Goal: Information Seeking & Learning: Learn about a topic

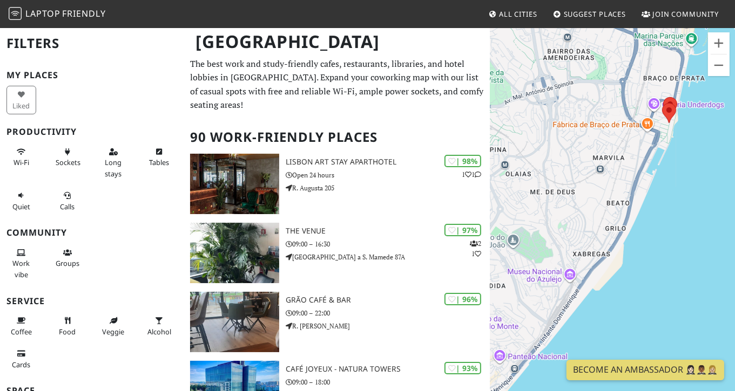
click at [647, 281] on div "Para navegar, prima as teclas de seta." at bounding box center [612, 222] width 245 height 391
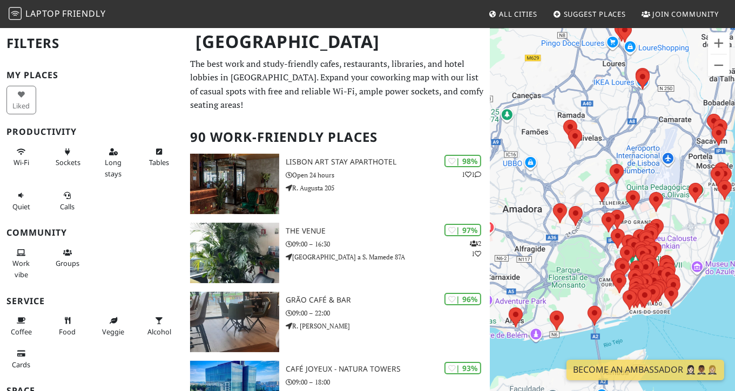
drag, startPoint x: 546, startPoint y: 263, endPoint x: 669, endPoint y: 312, distance: 131.8
click at [669, 312] on div "Para navegar, prima as teclas de seta." at bounding box center [612, 222] width 245 height 391
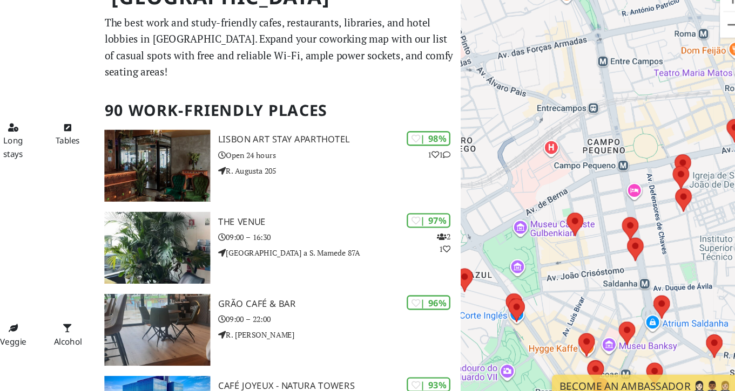
drag, startPoint x: 603, startPoint y: 262, endPoint x: 686, endPoint y: 233, distance: 87.9
click at [686, 233] on div "Para navegar, prima as teclas de seta." at bounding box center [612, 222] width 245 height 391
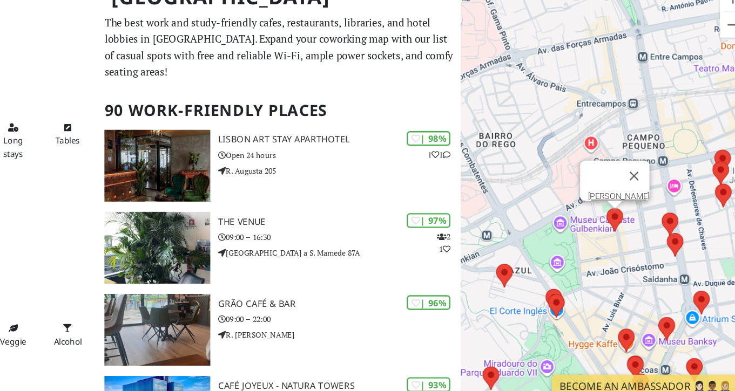
click at [619, 226] on img at bounding box center [619, 229] width 23 height 29
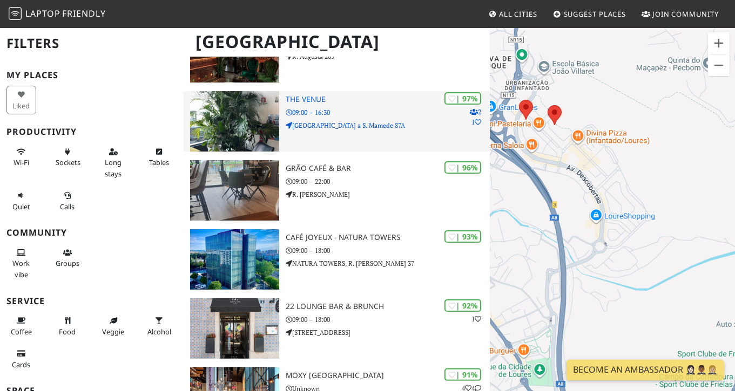
scroll to position [134, 0]
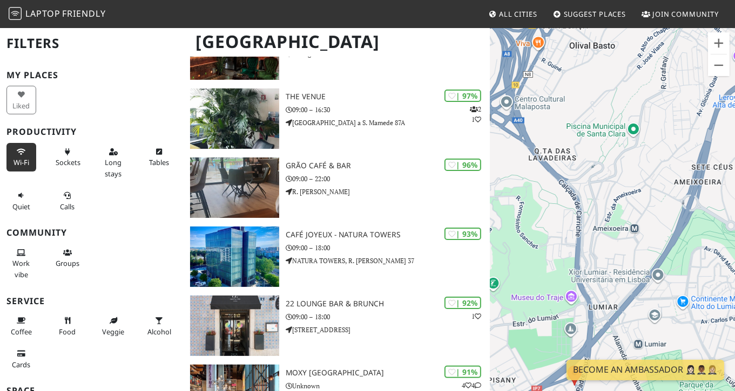
click at [13, 163] on span "Wi-Fi" at bounding box center [21, 163] width 16 height 10
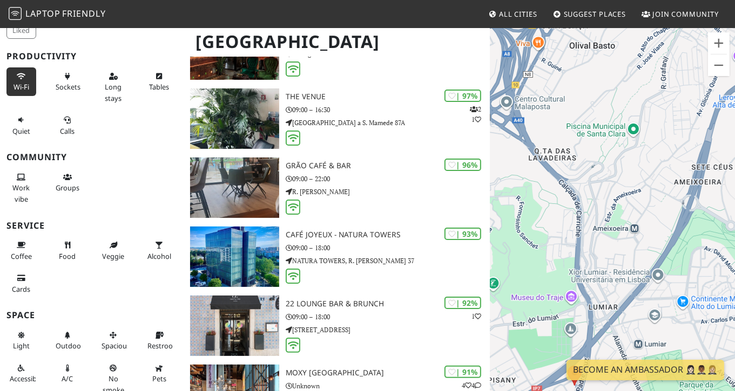
scroll to position [75, 0]
click at [20, 187] on span "Work vibe" at bounding box center [20, 194] width 17 height 21
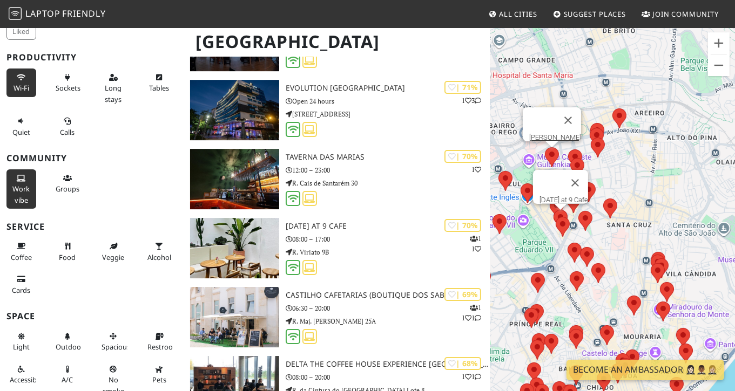
scroll to position [3253, 0]
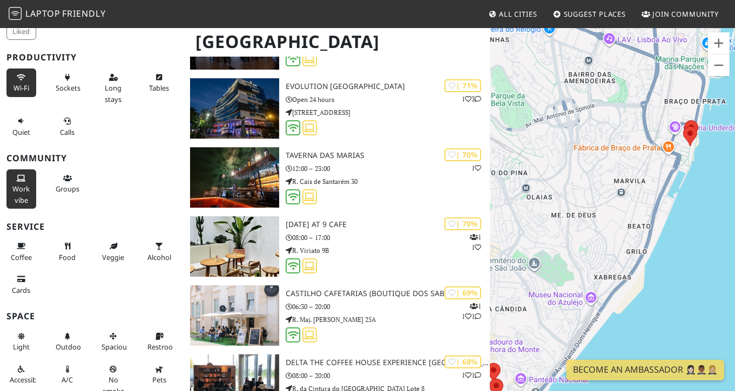
drag, startPoint x: 625, startPoint y: 275, endPoint x: 732, endPoint y: 303, distance: 111.0
click at [732, 303] on div "Para navegar, prima as teclas de seta. Olivia Lisboa" at bounding box center [612, 222] width 245 height 391
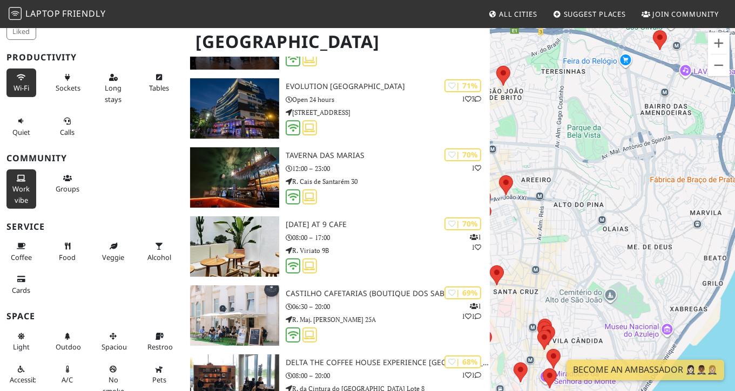
scroll to position [3595, 0]
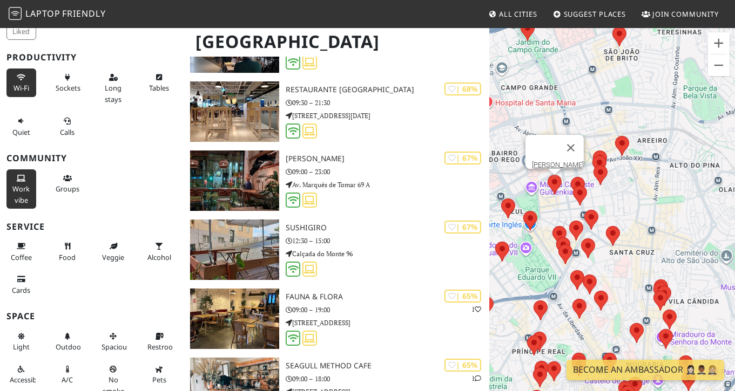
drag, startPoint x: 637, startPoint y: 282, endPoint x: 742, endPoint y: 236, distance: 115.1
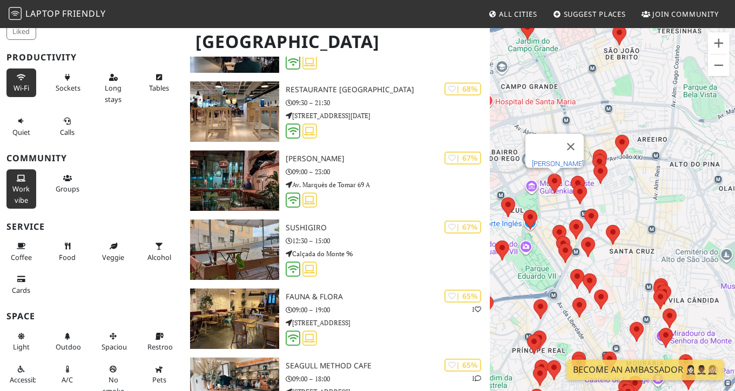
click at [550, 160] on link "[PERSON_NAME]" at bounding box center [558, 164] width 52 height 8
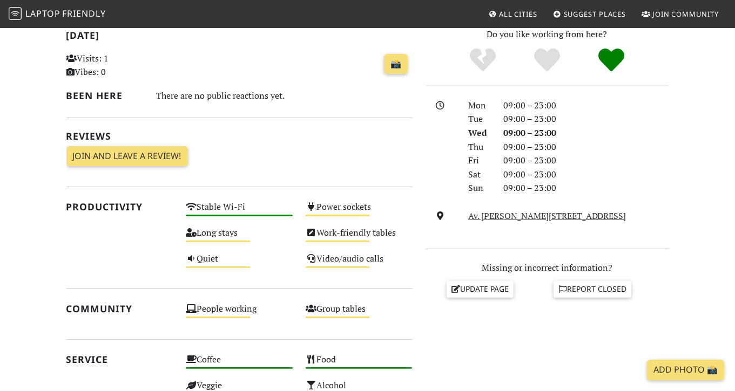
scroll to position [236, 0]
